Goal: Information Seeking & Learning: Learn about a topic

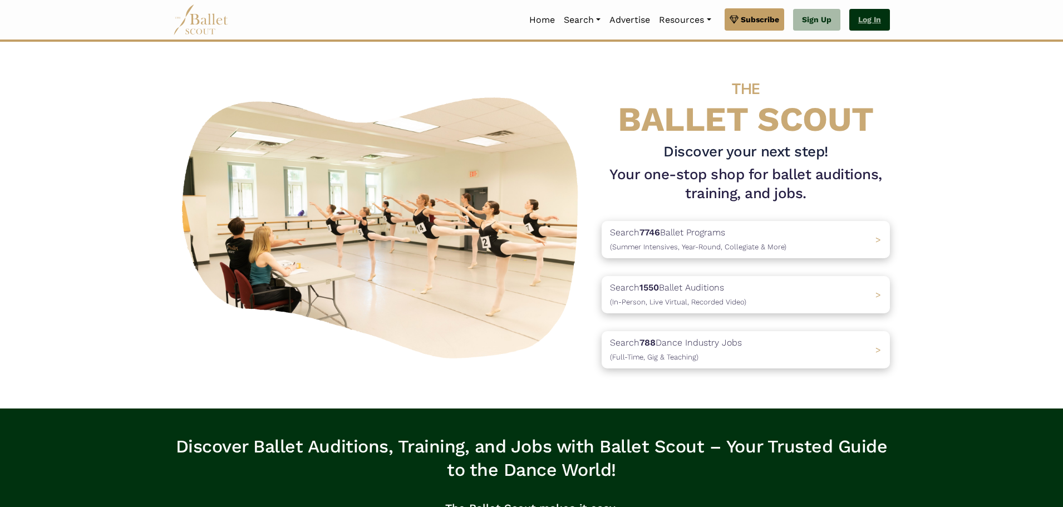
click at [870, 26] on link "Log In" at bounding box center [869, 20] width 41 height 22
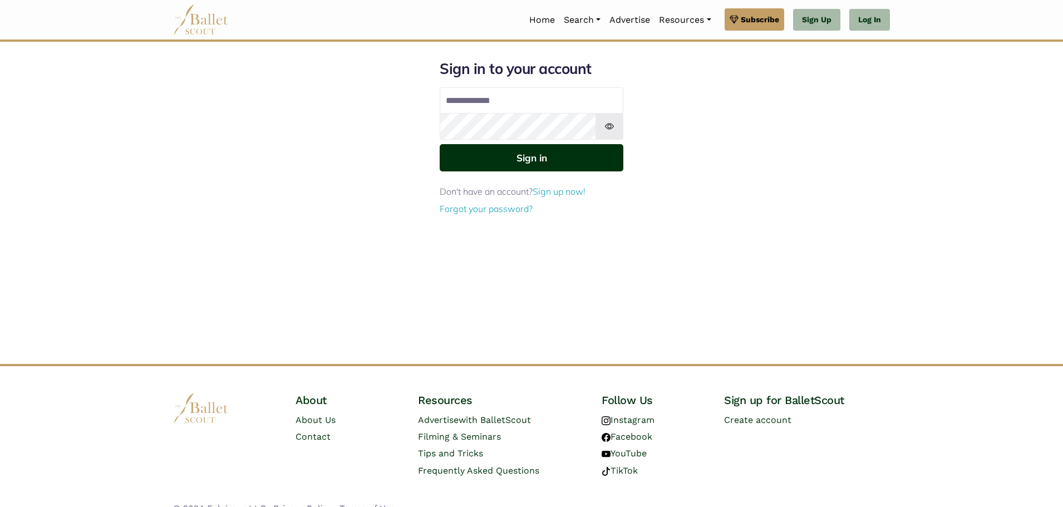
type input "**********"
click at [503, 146] on button "Sign in" at bounding box center [532, 157] width 184 height 27
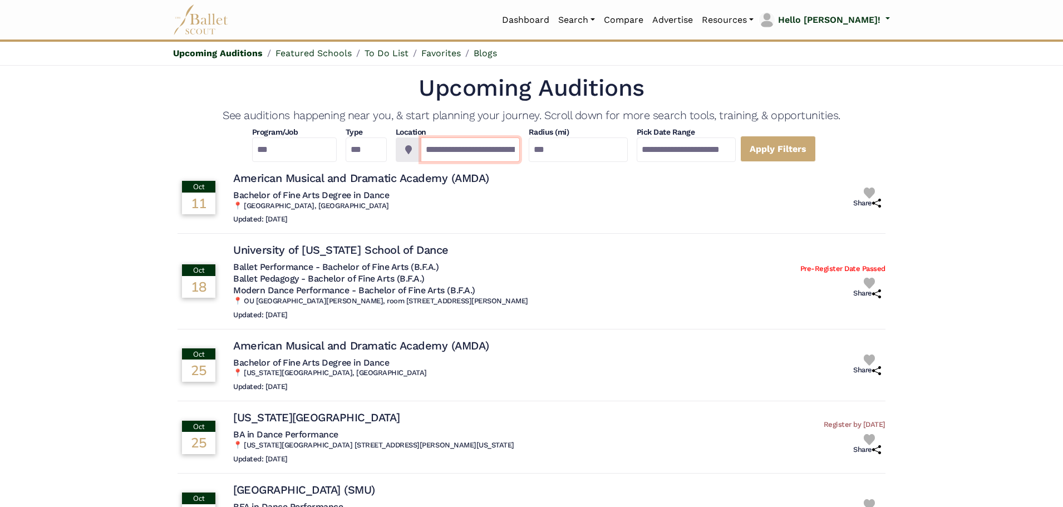
click at [462, 148] on input "**********" at bounding box center [470, 149] width 99 height 24
click at [484, 148] on input "**********" at bounding box center [470, 149] width 99 height 24
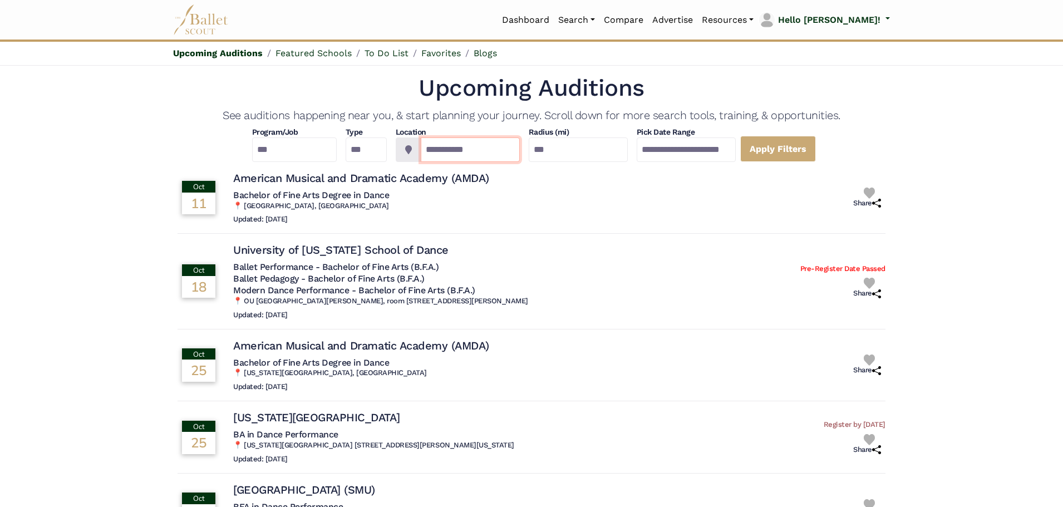
type input "**********"
click at [405, 150] on icon at bounding box center [408, 149] width 7 height 9
click at [579, 152] on input "***" at bounding box center [578, 149] width 99 height 24
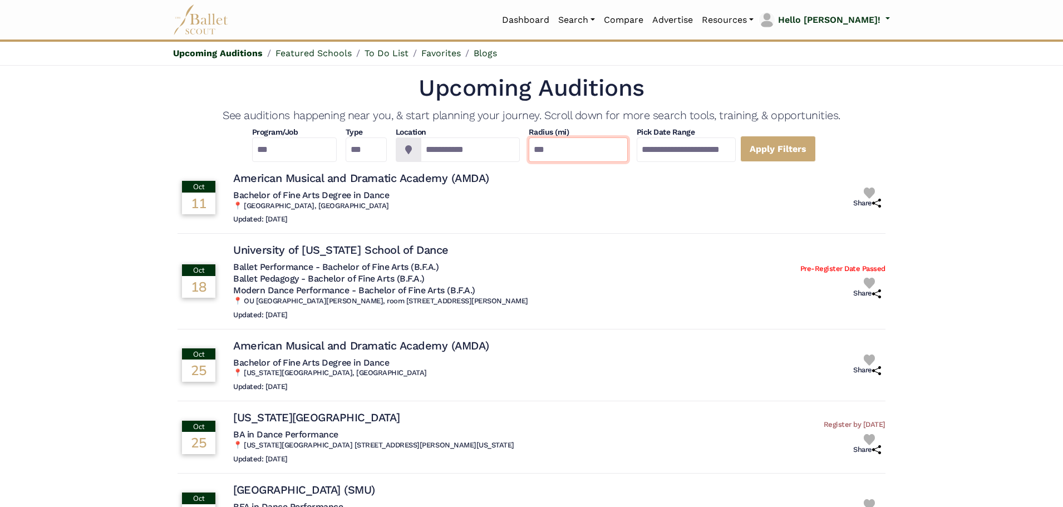
click at [579, 152] on input "***" at bounding box center [578, 149] width 99 height 24
type input "**"
click at [736, 155] on input "**********" at bounding box center [686, 149] width 99 height 24
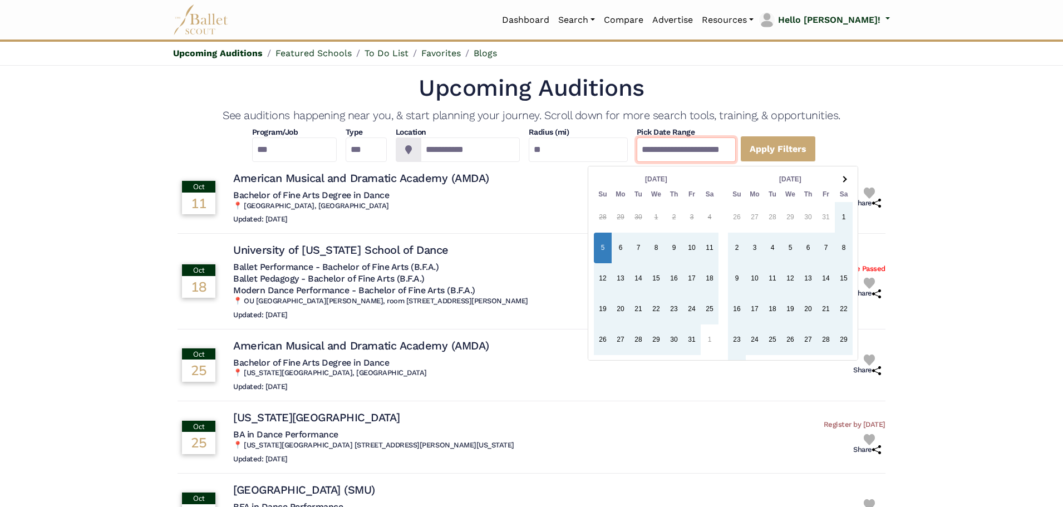
click at [736, 152] on input "**********" at bounding box center [686, 149] width 99 height 24
click at [848, 180] on th at bounding box center [844, 179] width 18 height 15
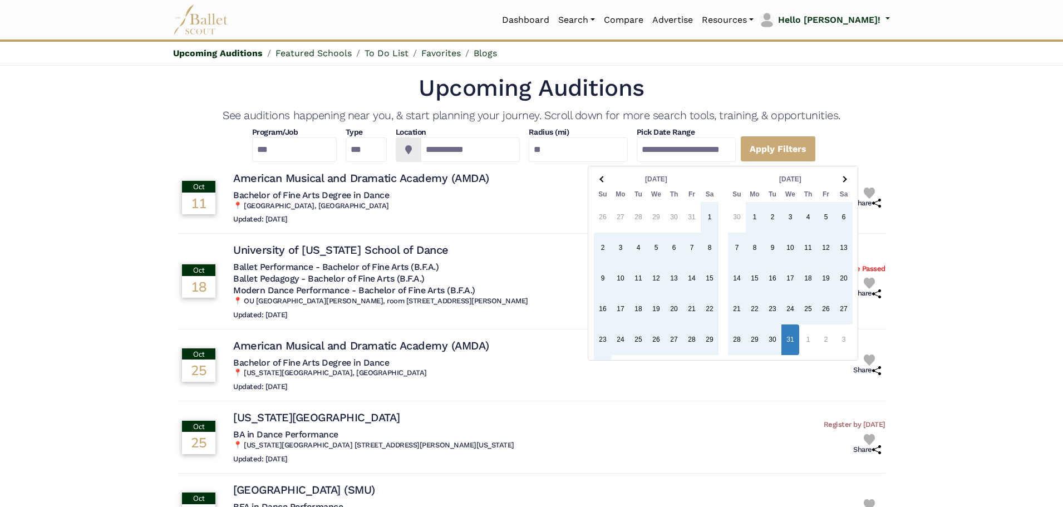
click at [848, 180] on th at bounding box center [844, 179] width 18 height 15
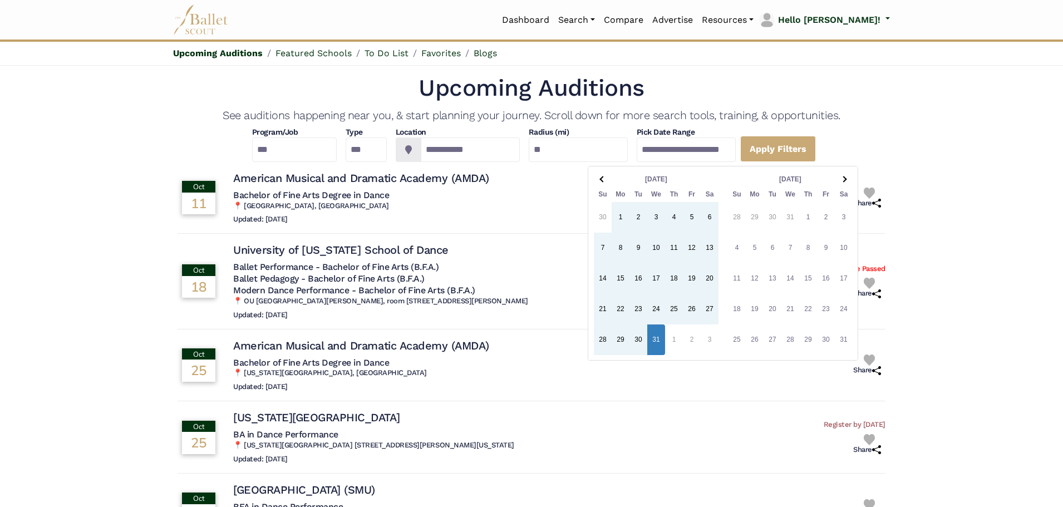
click at [848, 180] on th at bounding box center [844, 179] width 18 height 15
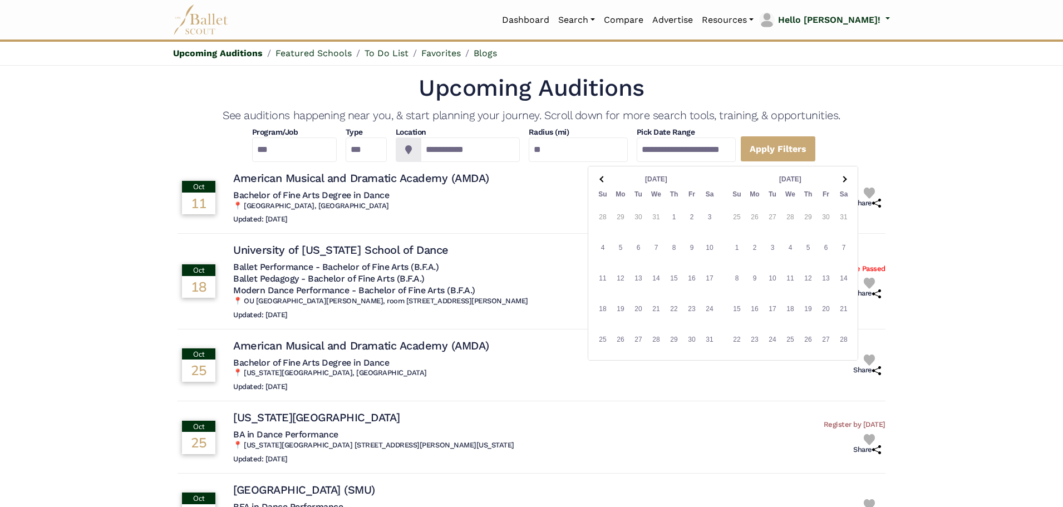
click at [848, 180] on th at bounding box center [844, 179] width 18 height 15
click at [816, 159] on link "Apply Filters" at bounding box center [778, 149] width 76 height 26
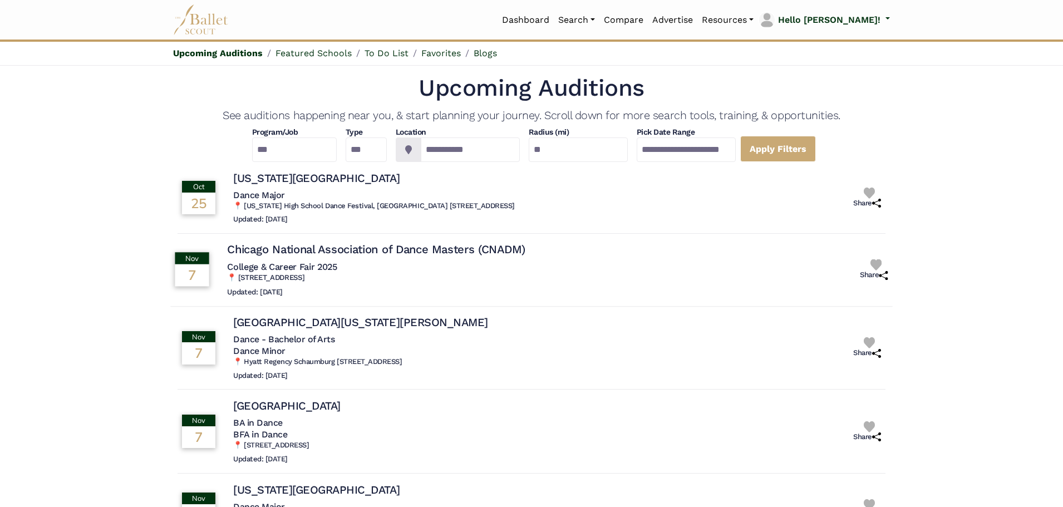
click at [370, 257] on h4 "Chicago National Association of Dance Masters (CNADM)" at bounding box center [376, 249] width 298 height 15
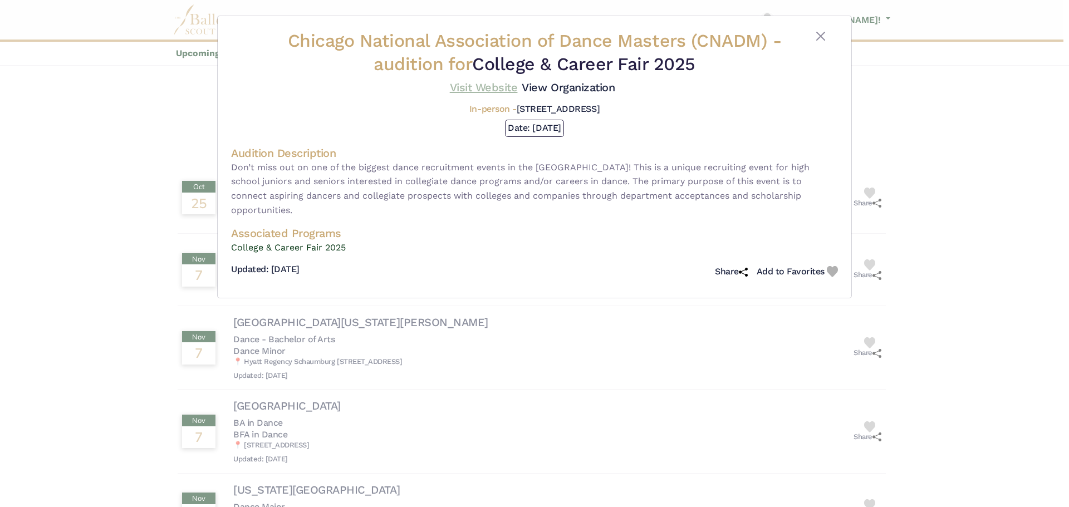
click at [479, 83] on link "Visit Website" at bounding box center [484, 87] width 68 height 13
click at [82, 139] on div "Chicago National Association of Dance Masters (CNADM) - audition for College & …" at bounding box center [534, 253] width 1069 height 507
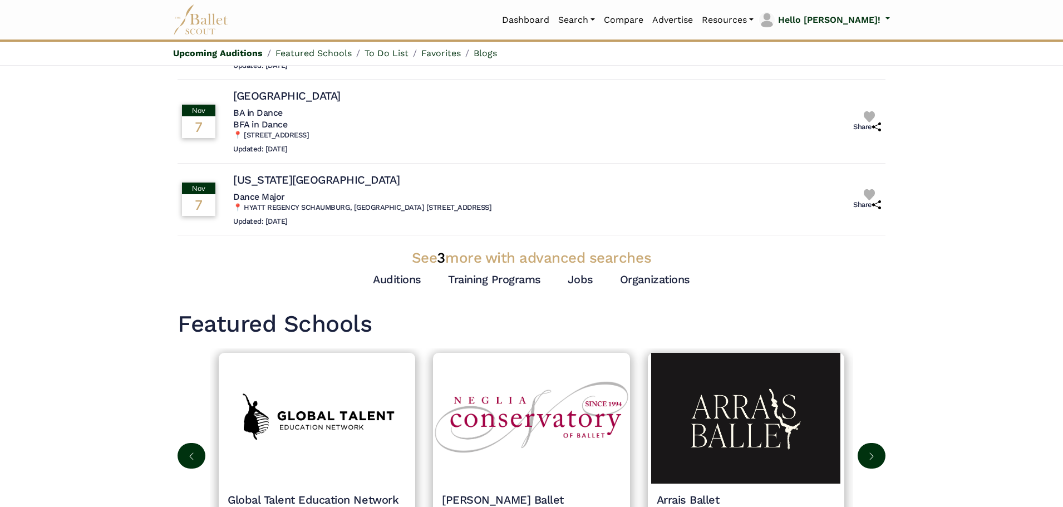
scroll to position [312, 0]
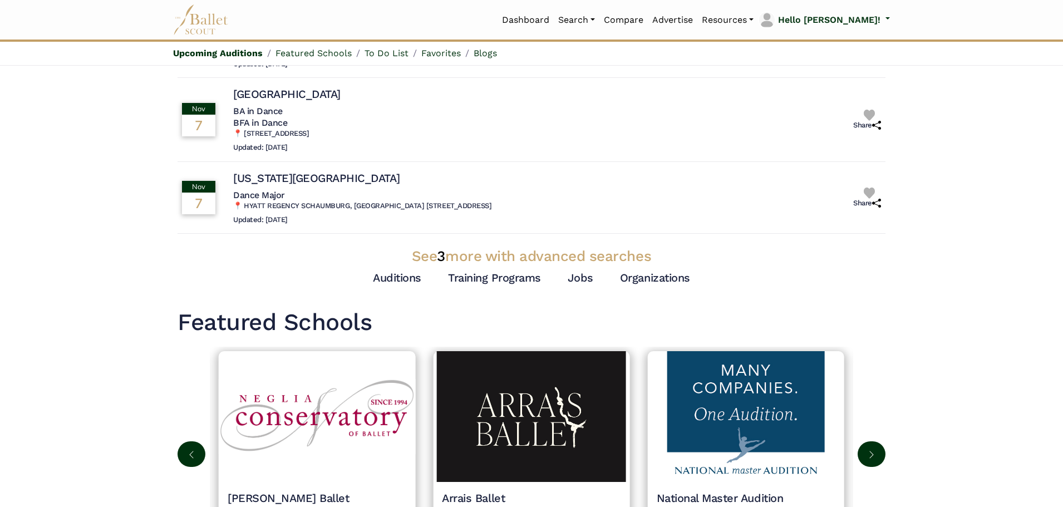
click at [491, 269] on div "Premium Feature Make this audition season count. Upgrade to premium for access …" at bounding box center [532, 23] width 708 height 524
click at [431, 260] on h3 "See 3 more with advanced searches" at bounding box center [532, 256] width 708 height 19
click at [435, 256] on h3 "See 3 more with advanced searches" at bounding box center [532, 256] width 708 height 19
click at [383, 282] on link "Auditions" at bounding box center [397, 277] width 48 height 13
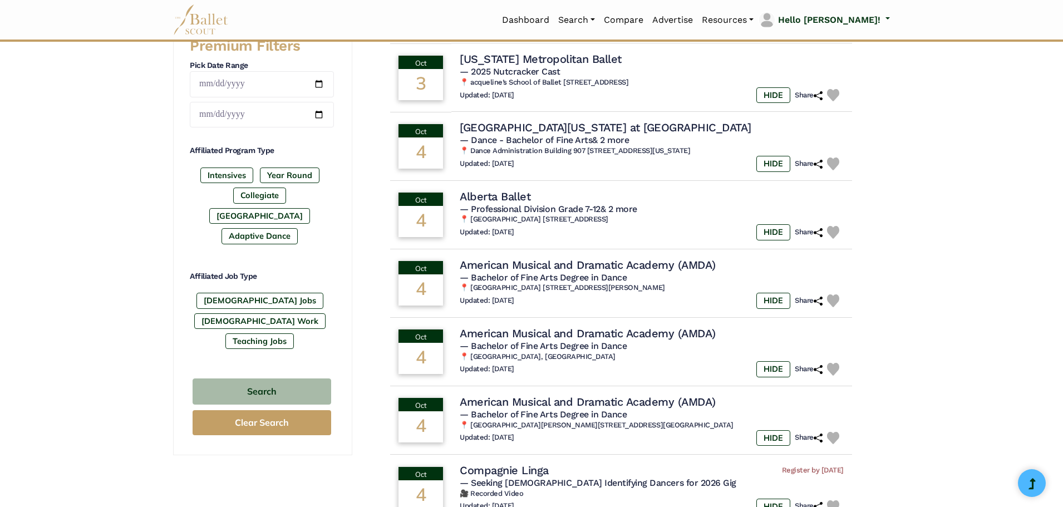
scroll to position [445, 0]
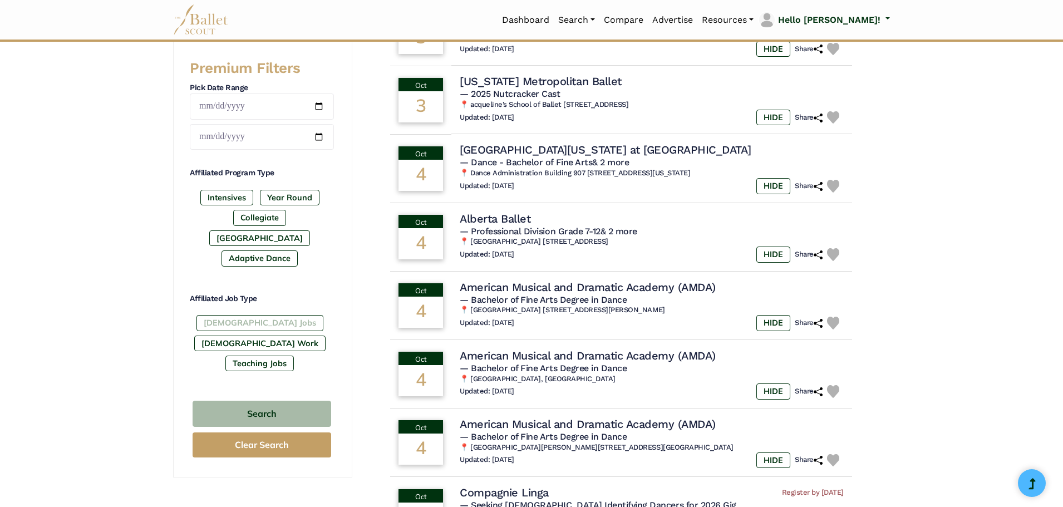
click at [221, 315] on label "[DEMOGRAPHIC_DATA] Jobs" at bounding box center [259, 323] width 127 height 16
click at [232, 401] on button "Search" at bounding box center [262, 414] width 139 height 26
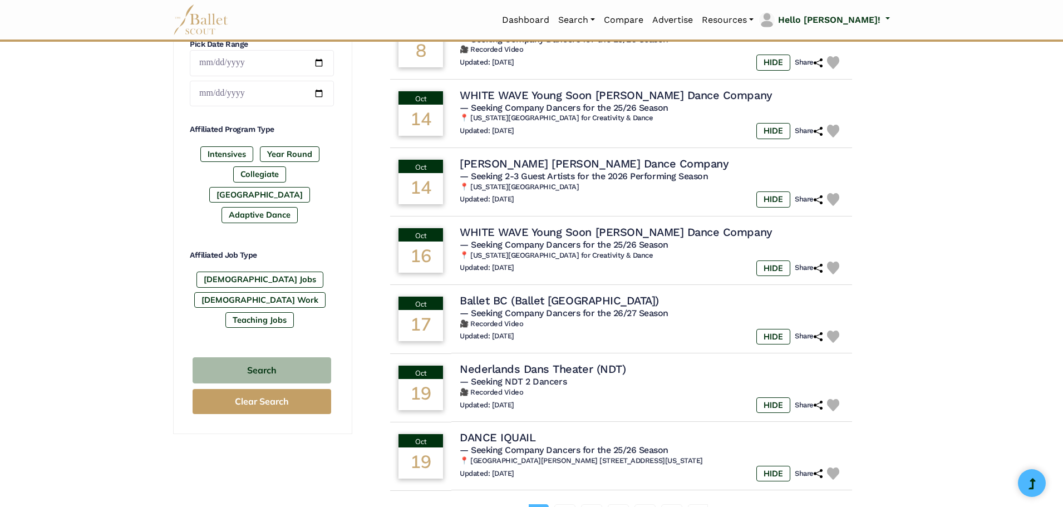
scroll to position [490, 0]
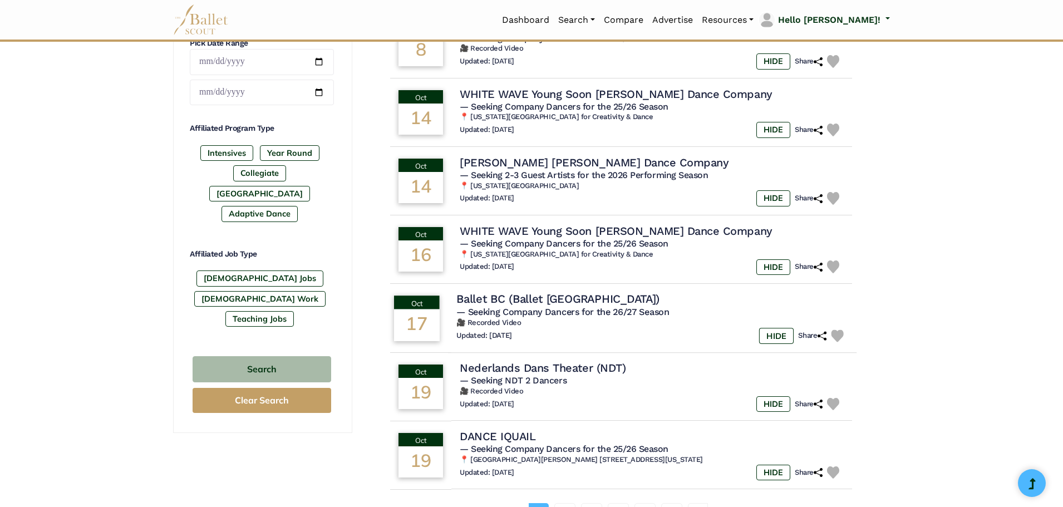
click at [550, 302] on h4 "Ballet BC (Ballet [GEOGRAPHIC_DATA])" at bounding box center [557, 299] width 203 height 15
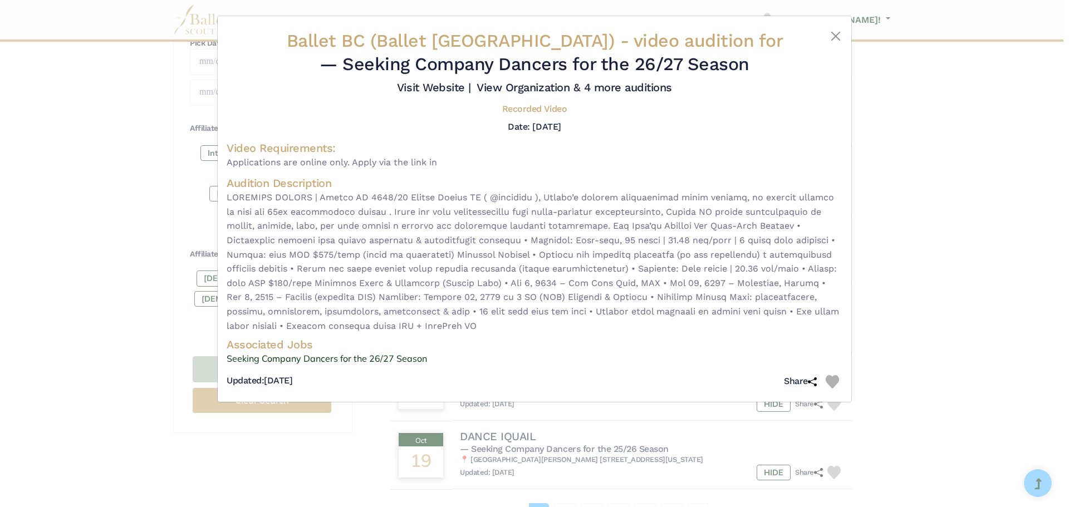
click at [569, 163] on span "Applications are online only. Apply via the link in" at bounding box center [535, 162] width 616 height 14
click at [147, 370] on div "Ballet BC (Ballet British Columbia) - video audition for — Seeking Company Danc…" at bounding box center [534, 253] width 1069 height 507
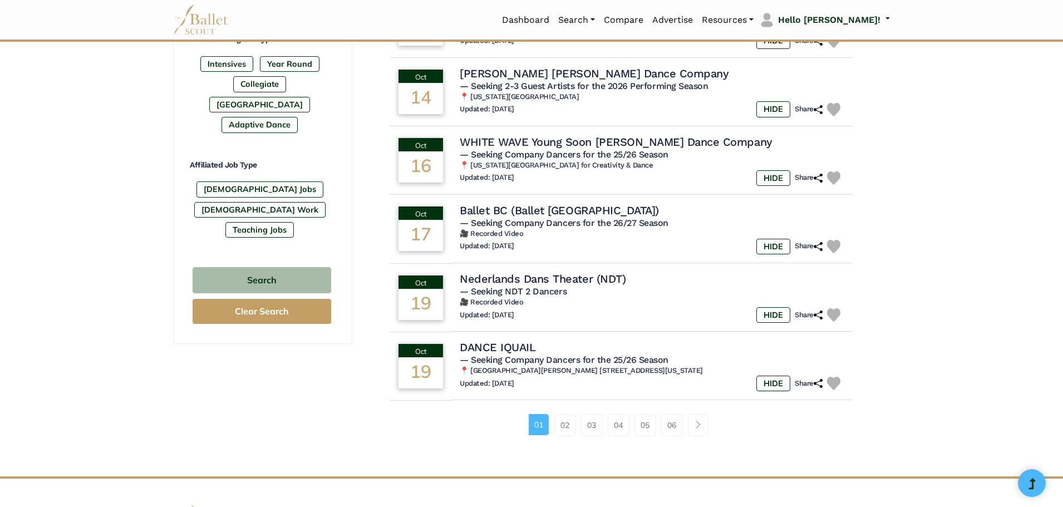
scroll to position [601, 0]
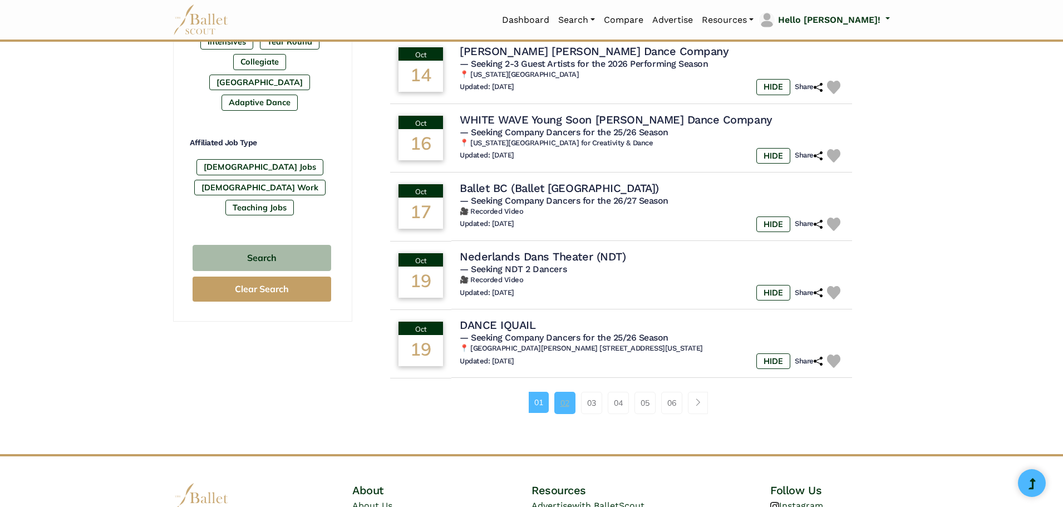
click at [570, 404] on link "02" at bounding box center [564, 403] width 21 height 22
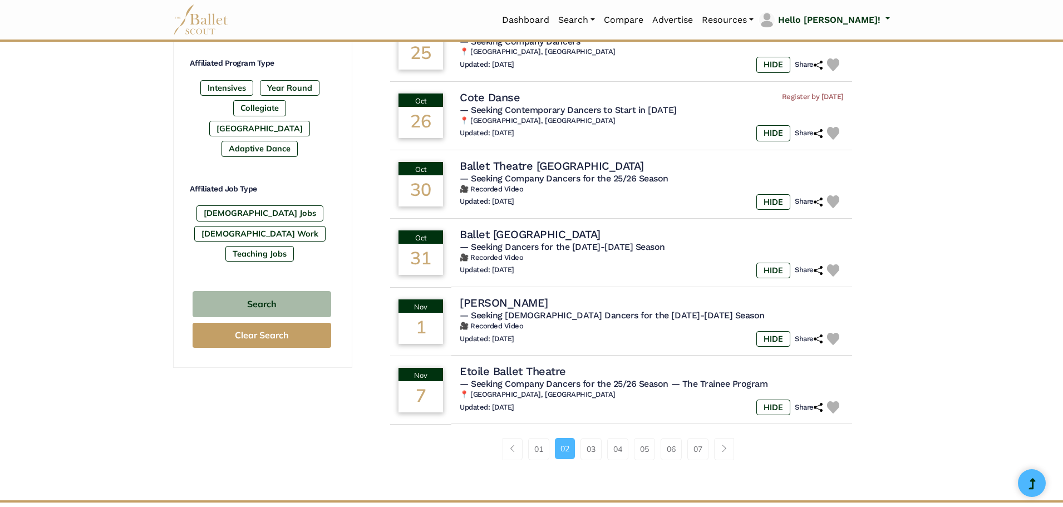
scroll to position [557, 0]
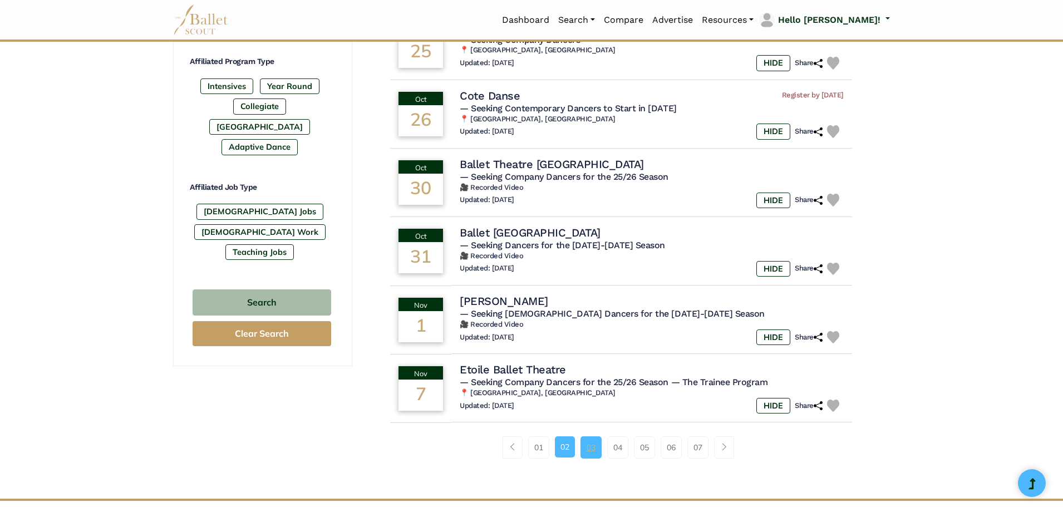
click at [593, 450] on link "03" at bounding box center [590, 447] width 21 height 22
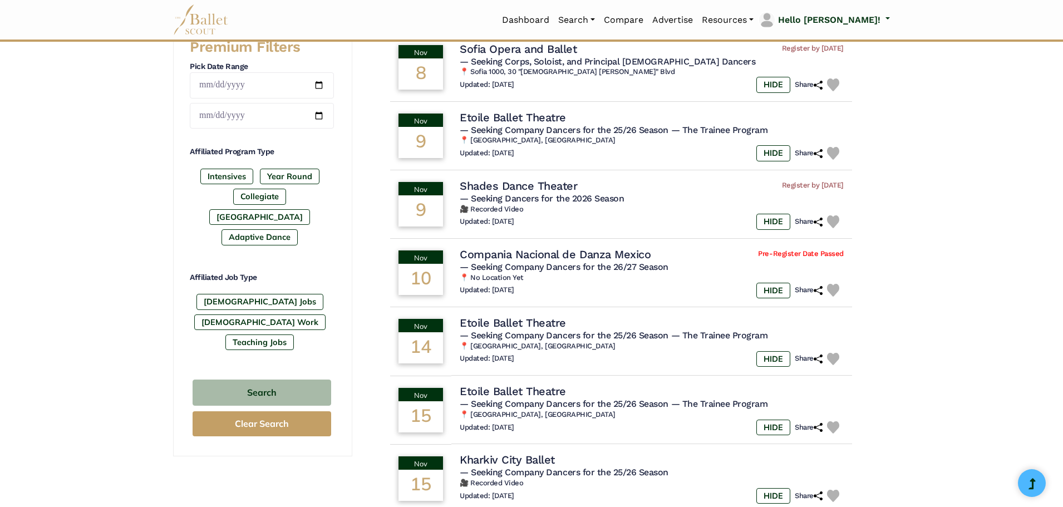
scroll to position [467, 0]
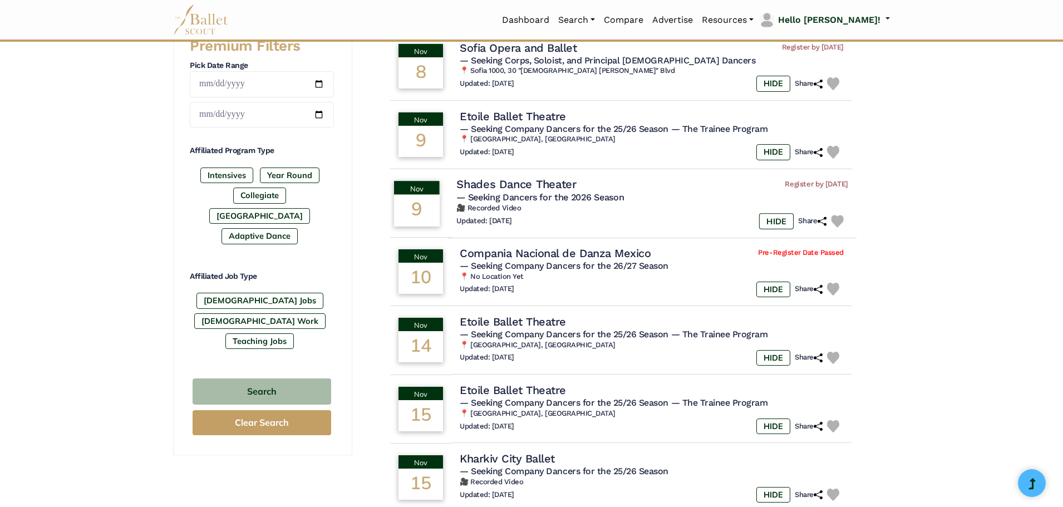
click at [557, 189] on h4 "Shades Dance Theater" at bounding box center [516, 184] width 120 height 15
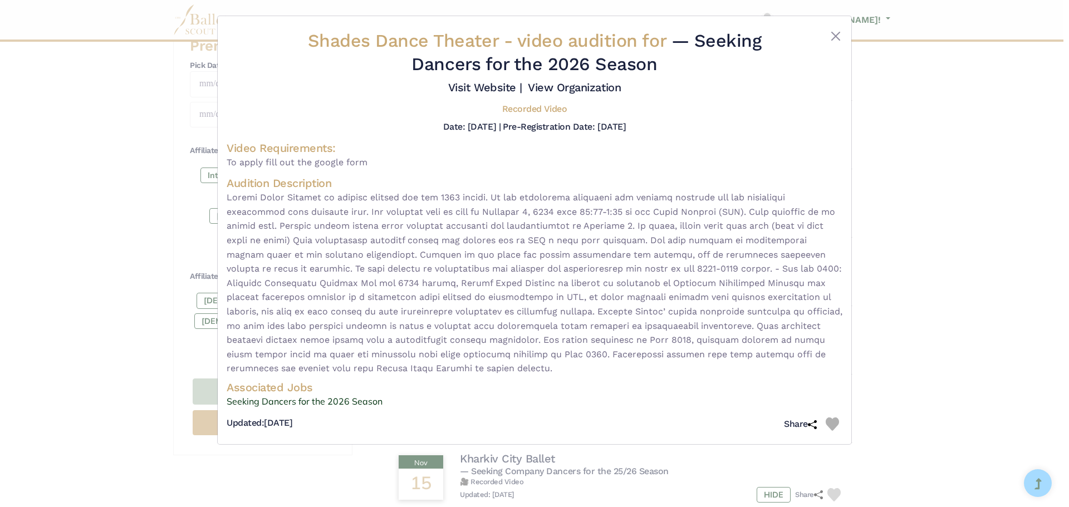
click at [916, 181] on div "Shades Dance Theater - video audition for — Seeking Dancers for the 2026 Season…" at bounding box center [534, 253] width 1069 height 507
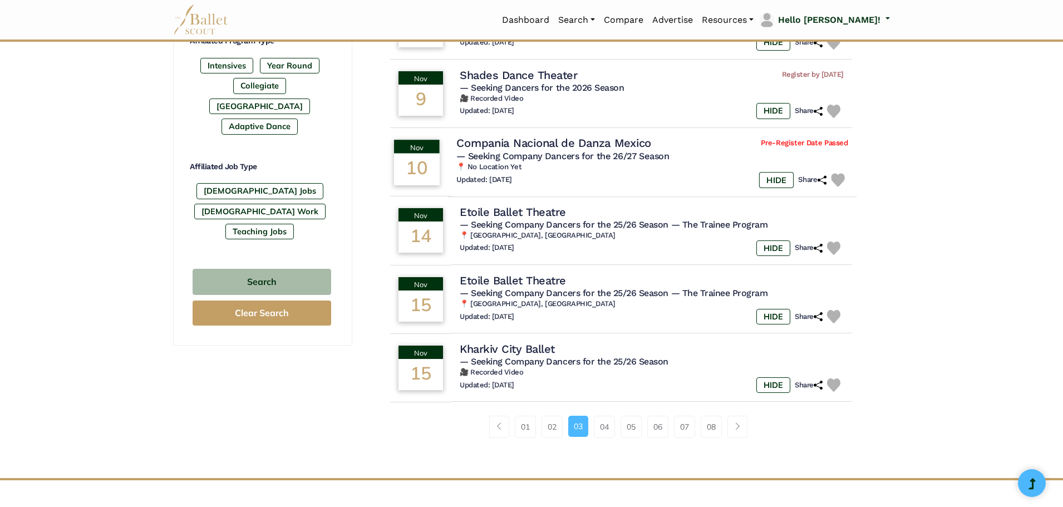
scroll to position [579, 0]
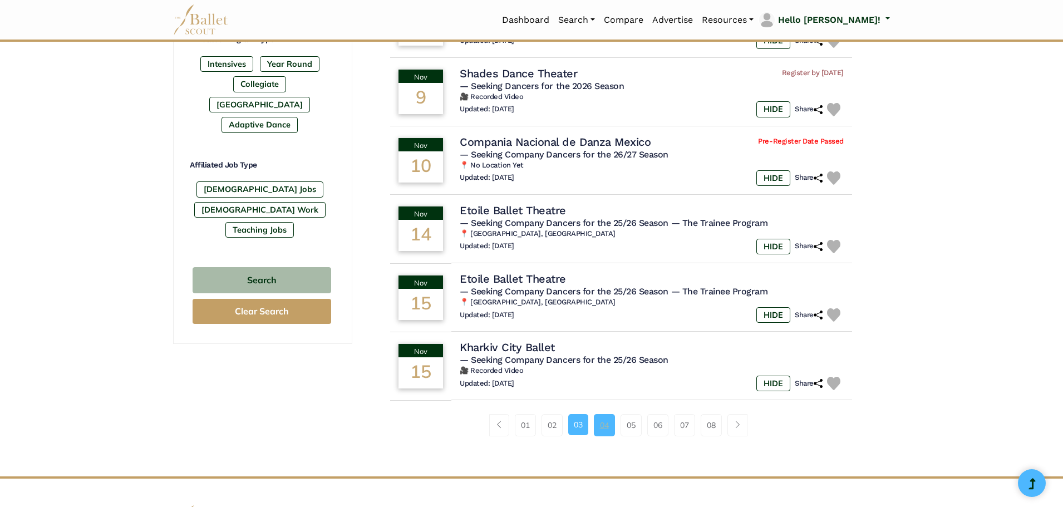
click at [603, 426] on link "04" at bounding box center [604, 425] width 21 height 22
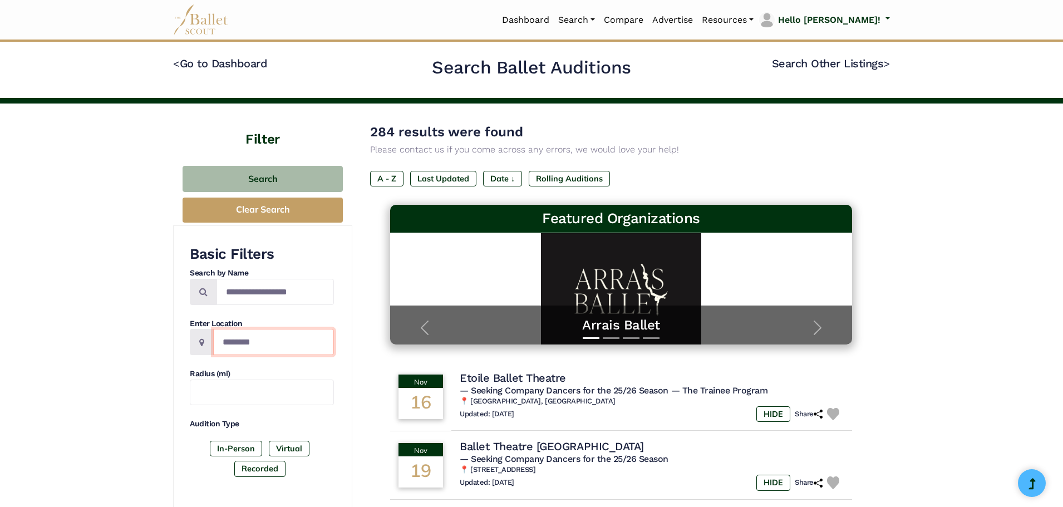
click at [256, 342] on input "Location" at bounding box center [273, 342] width 121 height 26
type input "**********"
type input "*"
type input "***"
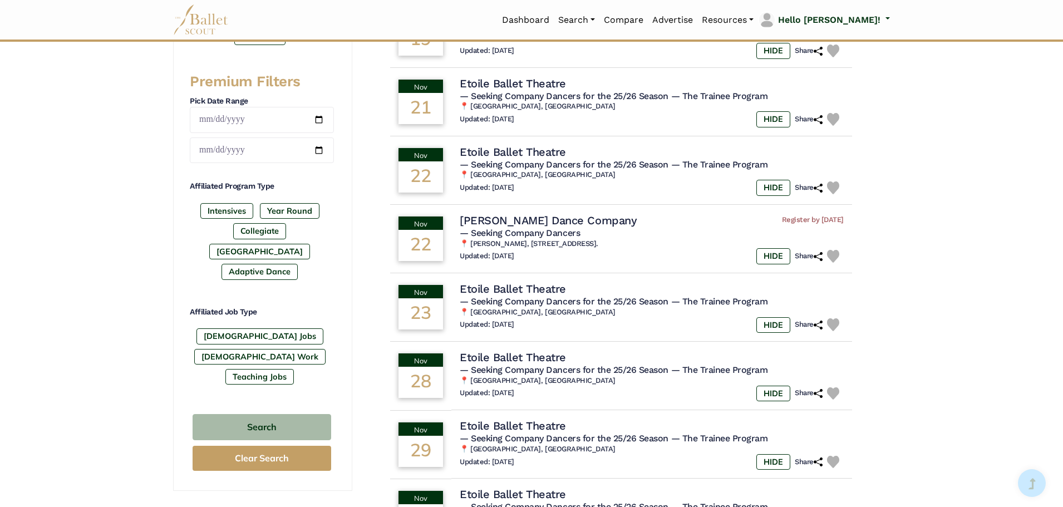
scroll to position [445, 0]
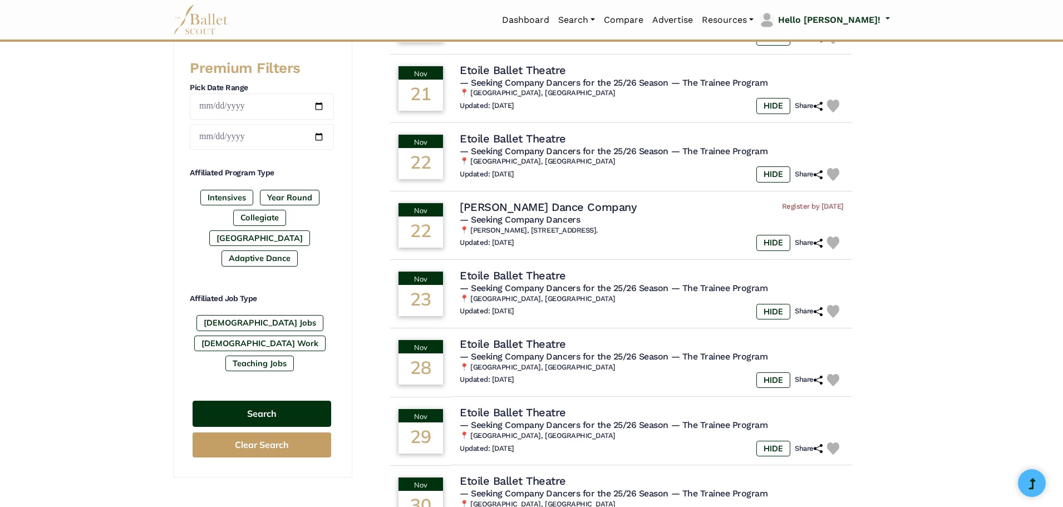
click at [235, 401] on button "Search" at bounding box center [262, 414] width 139 height 26
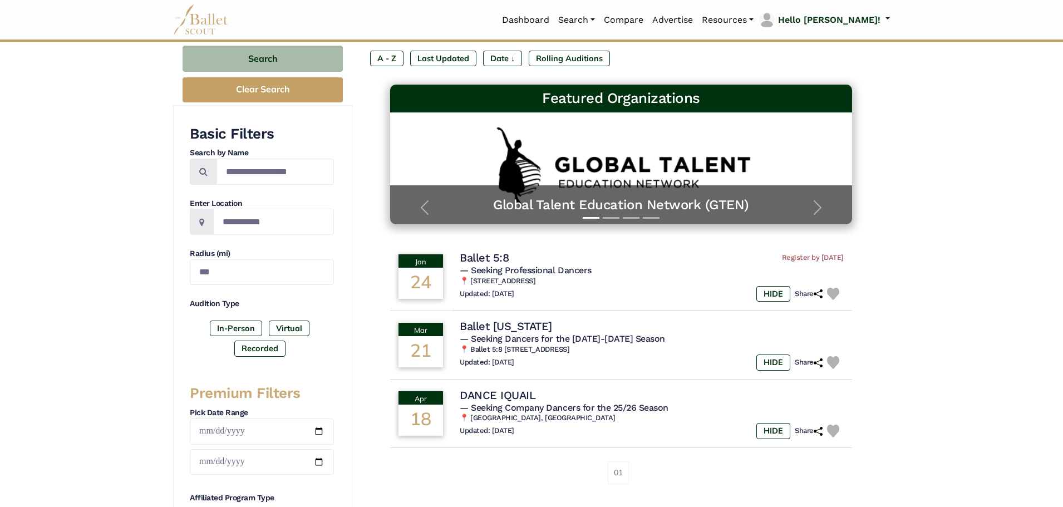
scroll to position [178, 0]
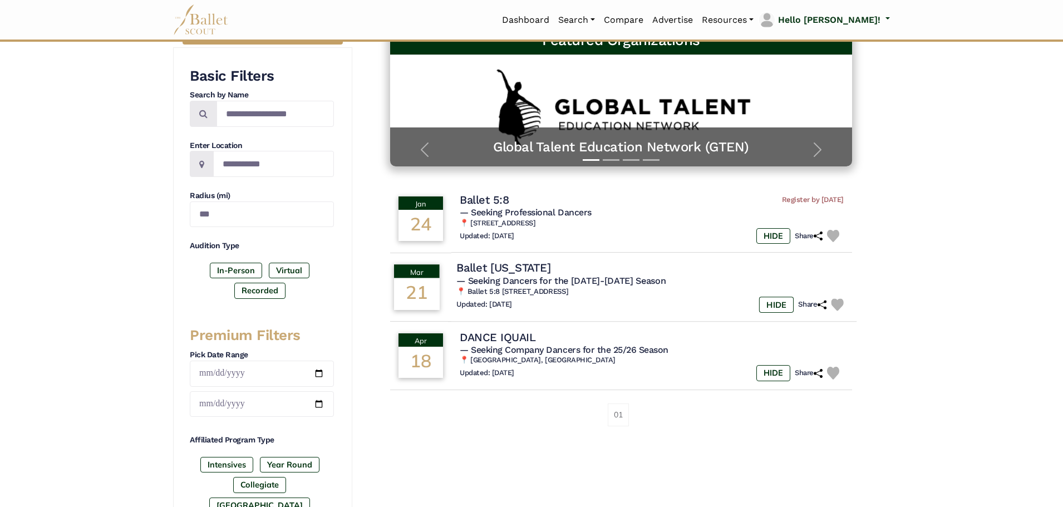
click at [500, 264] on h4 "Ballet Arkansas" at bounding box center [503, 267] width 94 height 15
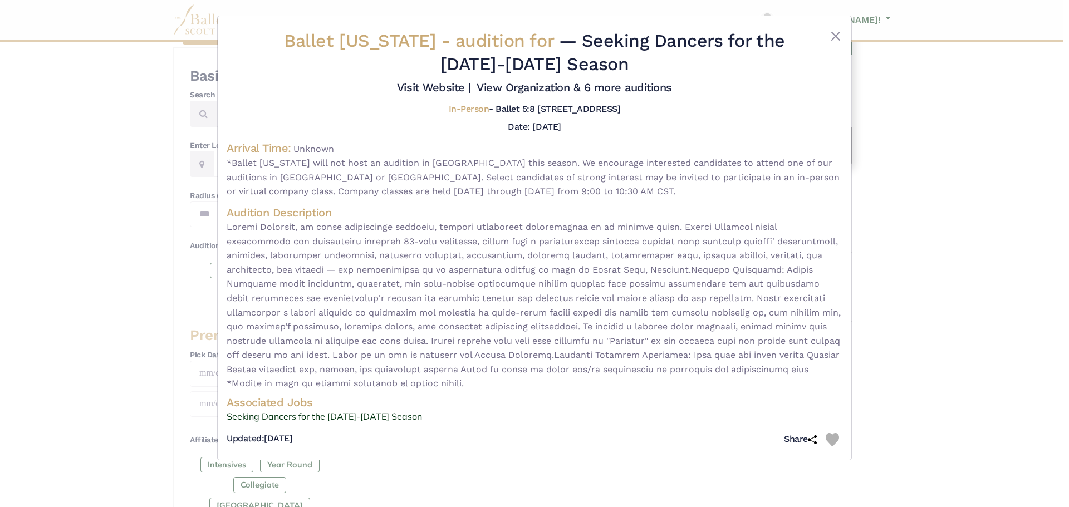
click at [367, 134] on div "Date: March 21, 2026" at bounding box center [535, 127] width 616 height 14
click at [691, 94] on div "Visit Website | View Organization & 6 more auditions" at bounding box center [535, 87] width 616 height 14
click at [301, 412] on link "Seeking Dancers for the 2026-2027 Season" at bounding box center [535, 417] width 616 height 14
click at [149, 205] on div "Ballet Arkansas - audition for — Seeking Dancers for the 2026-2027 Season Visit…" at bounding box center [534, 253] width 1069 height 507
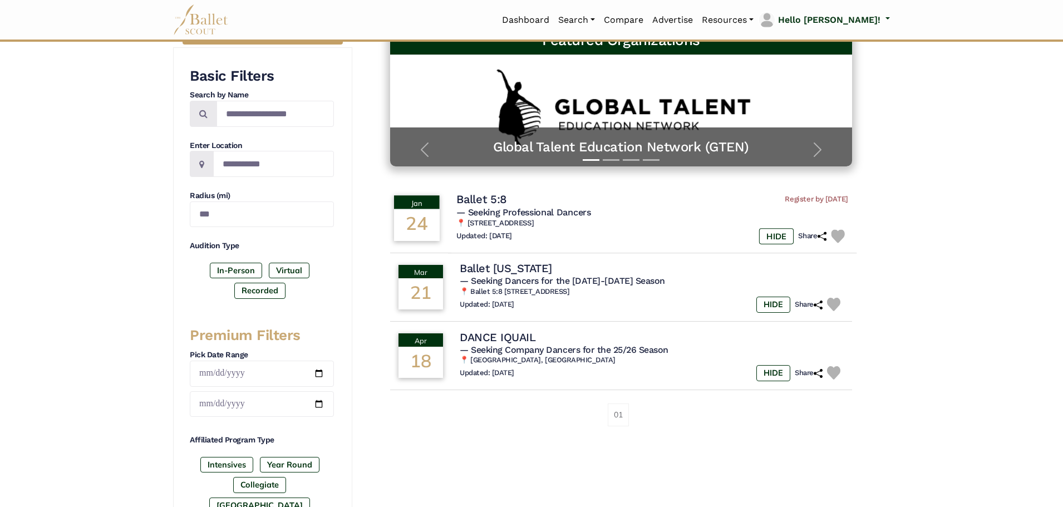
click at [483, 203] on h4 "Ballet 5:8" at bounding box center [481, 199] width 50 height 15
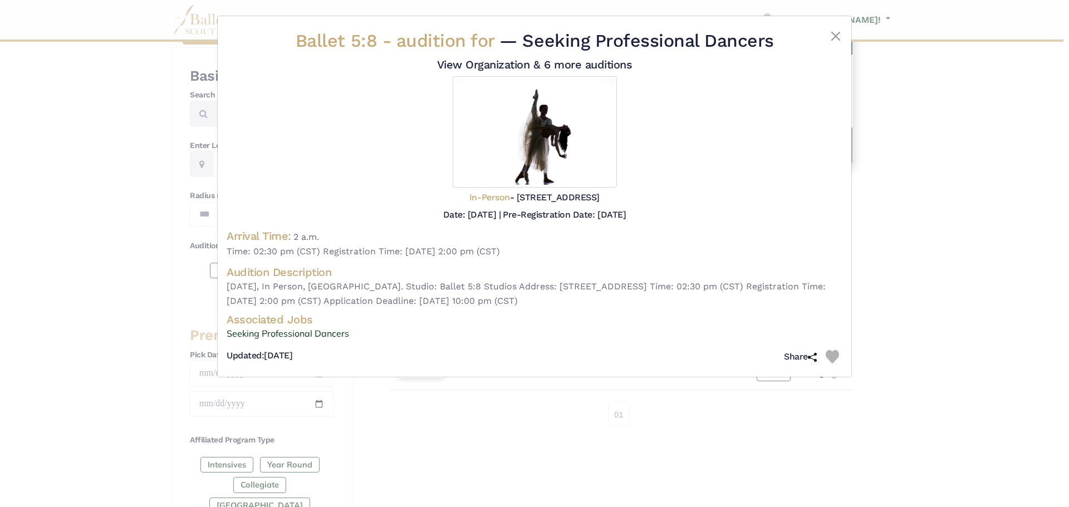
click at [515, 446] on div "Ballet 5:8 - audition for — Seeking Professional Dancers View Organization & 6 …" at bounding box center [534, 253] width 1069 height 507
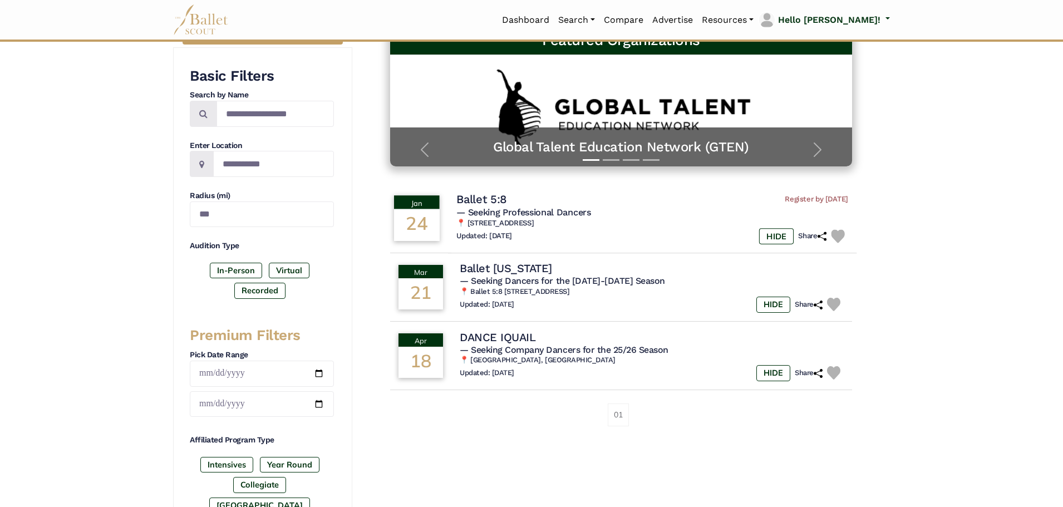
click at [488, 208] on span "— Seeking Professional Dancers" at bounding box center [523, 212] width 134 height 11
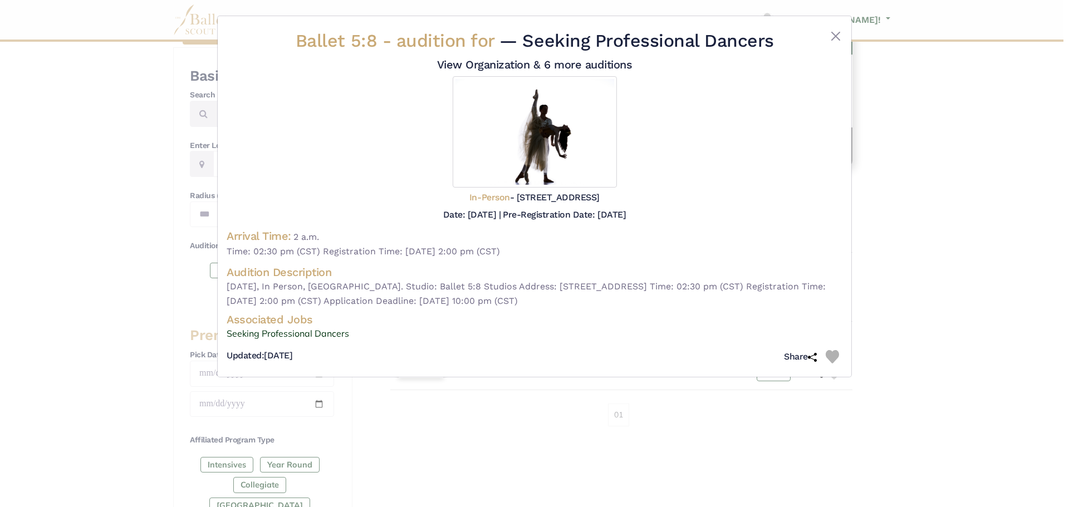
click at [720, 419] on div "Ballet 5:8 - audition for — Seeking Professional Dancers View Organization & 6 …" at bounding box center [534, 253] width 1069 height 507
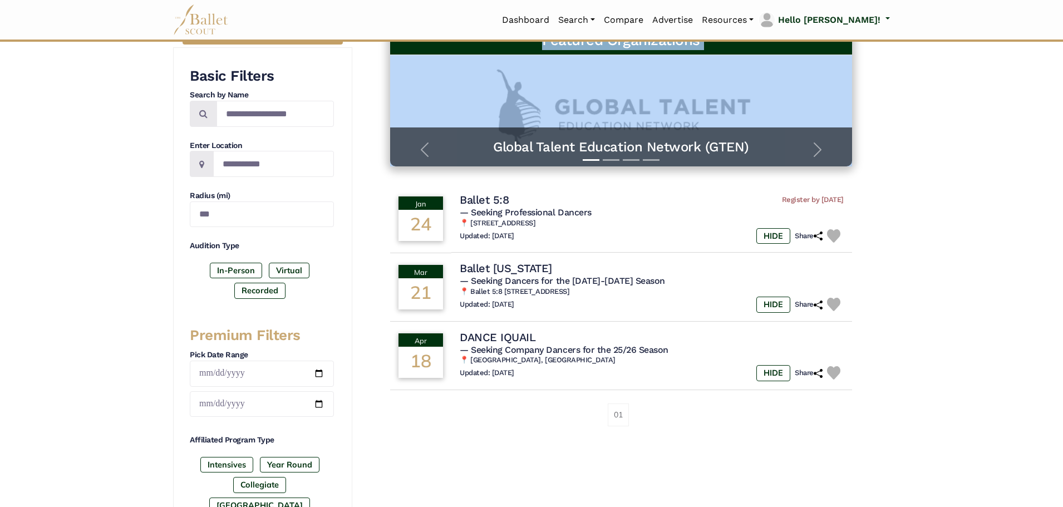
drag, startPoint x: 929, startPoint y: 143, endPoint x: 811, endPoint y: -12, distance: 195.3
click at [811, 0] on html "Loading... Please Wait Dashboard Organizations Programs Auditions" at bounding box center [531, 361] width 1063 height 1079
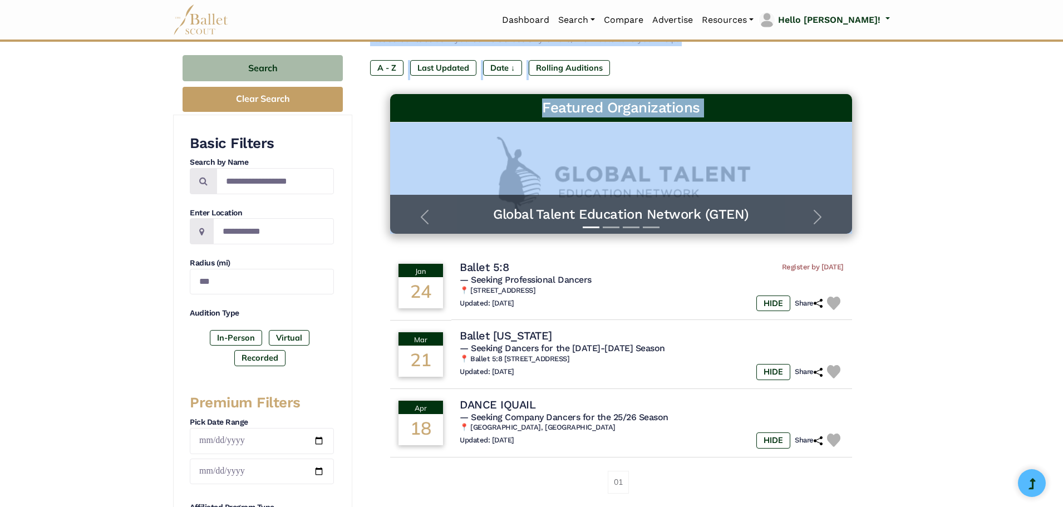
scroll to position [45, 0]
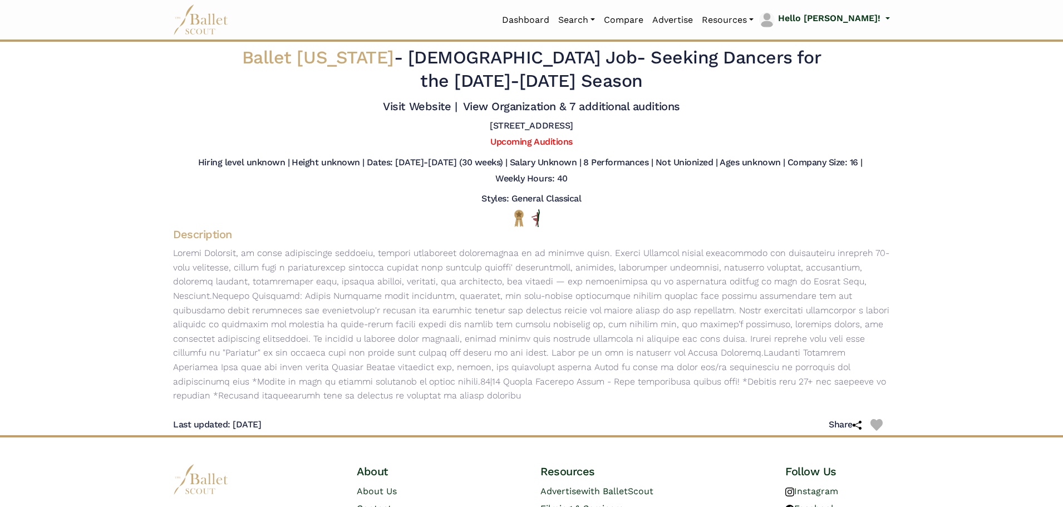
click at [431, 204] on div "Styles: General Classical" at bounding box center [531, 201] width 717 height 16
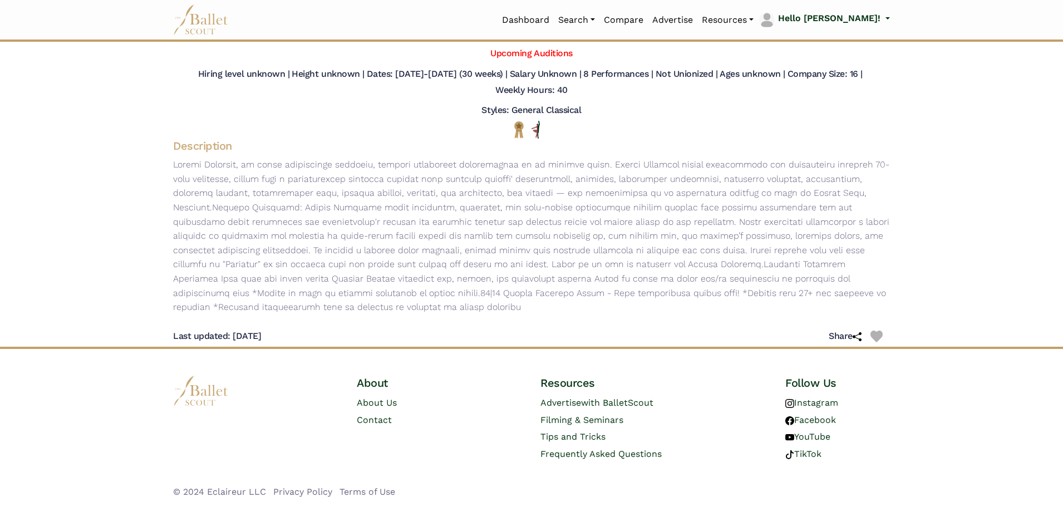
scroll to position [89, 0]
